Goal: Navigation & Orientation: Find specific page/section

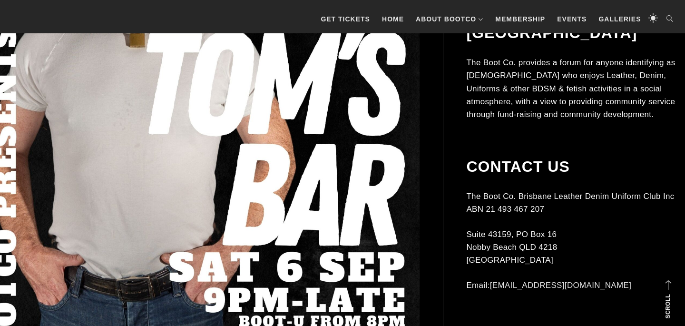
scroll to position [305, 0]
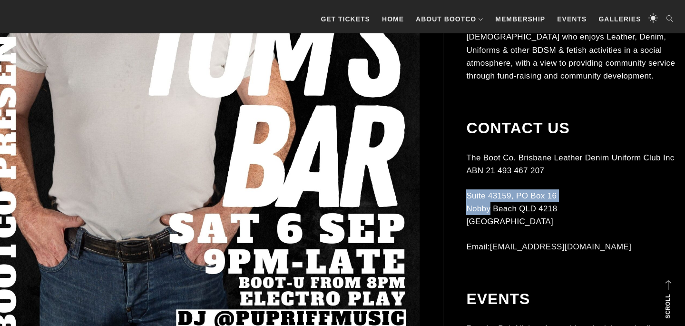
drag, startPoint x: 469, startPoint y: 178, endPoint x: 486, endPoint y: 190, distance: 20.6
click at [486, 190] on p "Suite 43159, PO Box 16 Nobby Beach QLD 4218 Australia" at bounding box center [572, 208] width 212 height 39
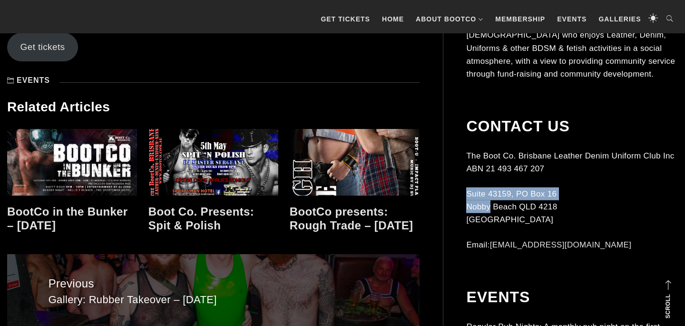
scroll to position [963, 0]
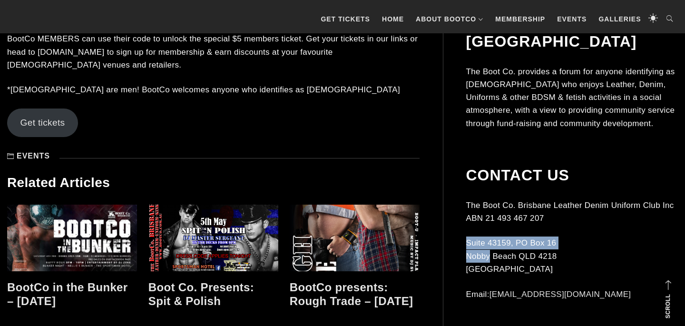
click at [84, 205] on link at bounding box center [72, 238] width 130 height 67
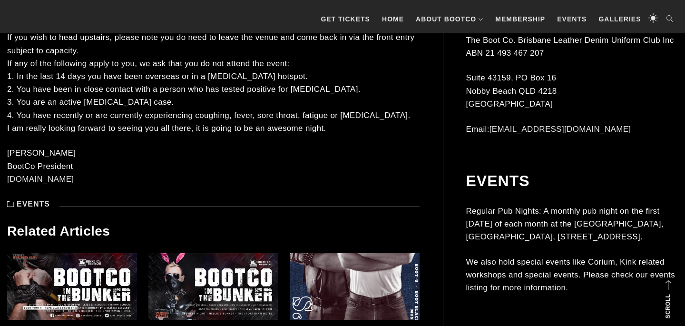
scroll to position [613, 0]
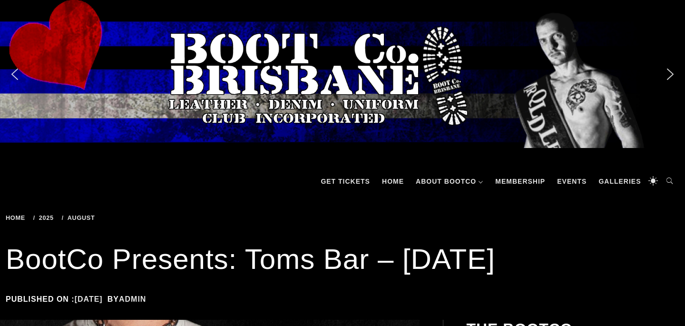
click at [668, 79] on img "next arrow" at bounding box center [670, 74] width 15 height 15
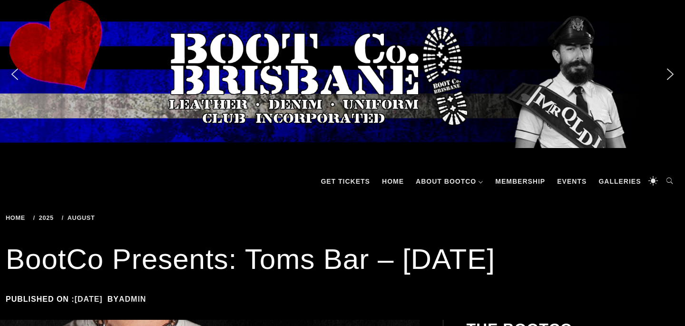
click at [668, 79] on img "next arrow" at bounding box center [670, 74] width 15 height 15
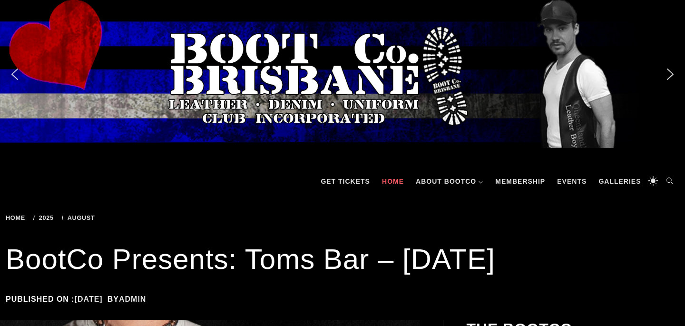
click at [387, 186] on link "Home" at bounding box center [392, 181] width 31 height 29
